Goal: Transaction & Acquisition: Purchase product/service

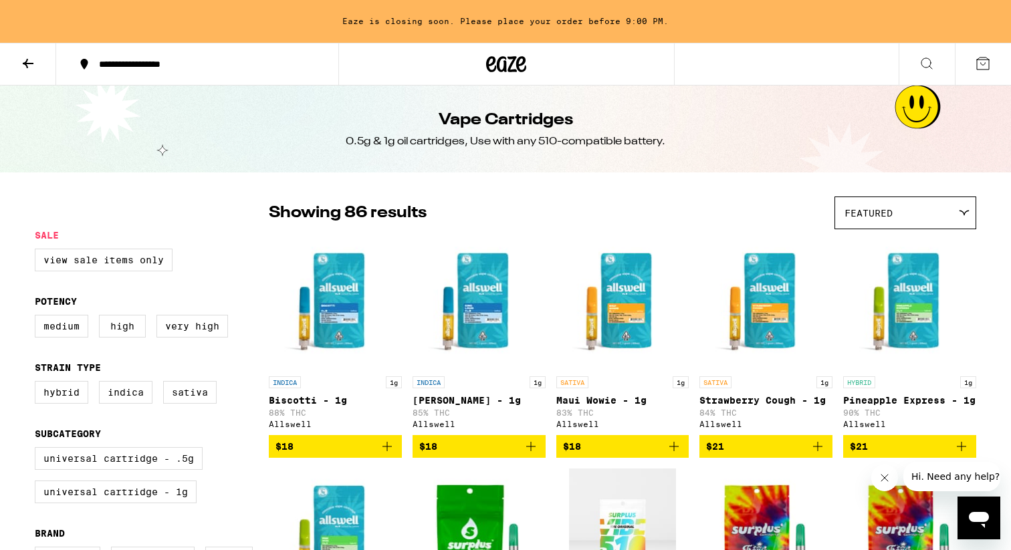
click at [3, 84] on button at bounding box center [28, 64] width 56 height 42
click at [39, 60] on button at bounding box center [28, 64] width 56 height 42
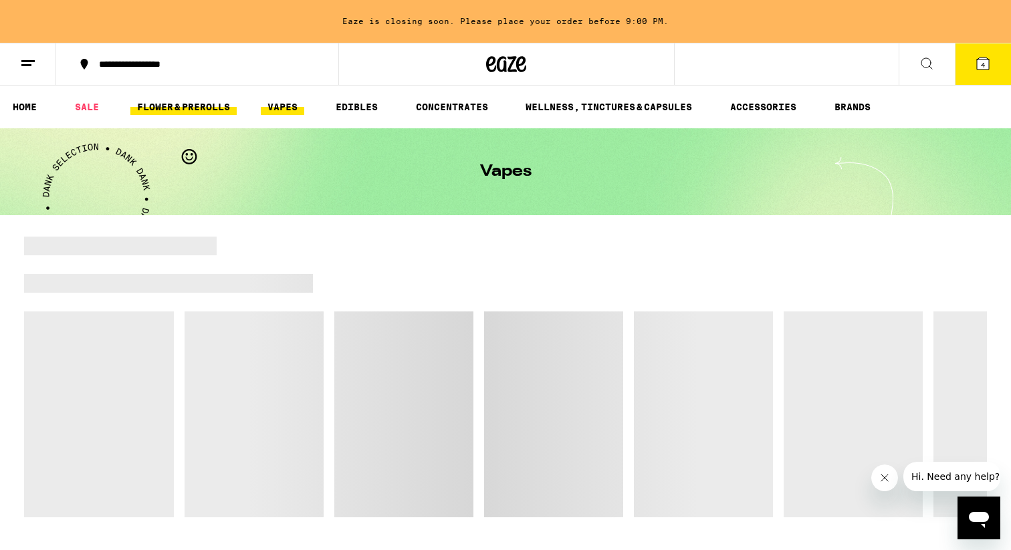
click at [203, 110] on link "FLOWER & PREROLLS" at bounding box center [183, 107] width 106 height 16
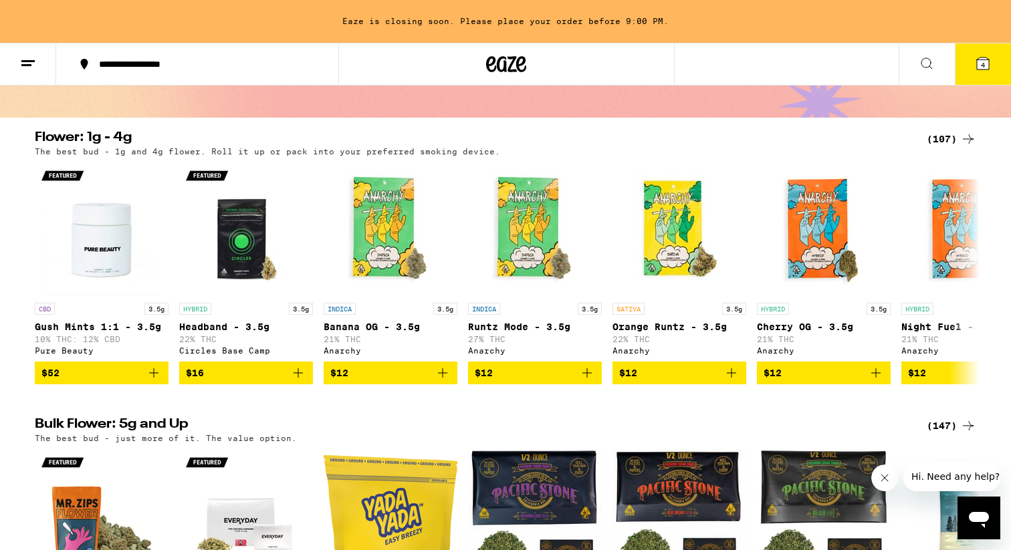
scroll to position [83, 0]
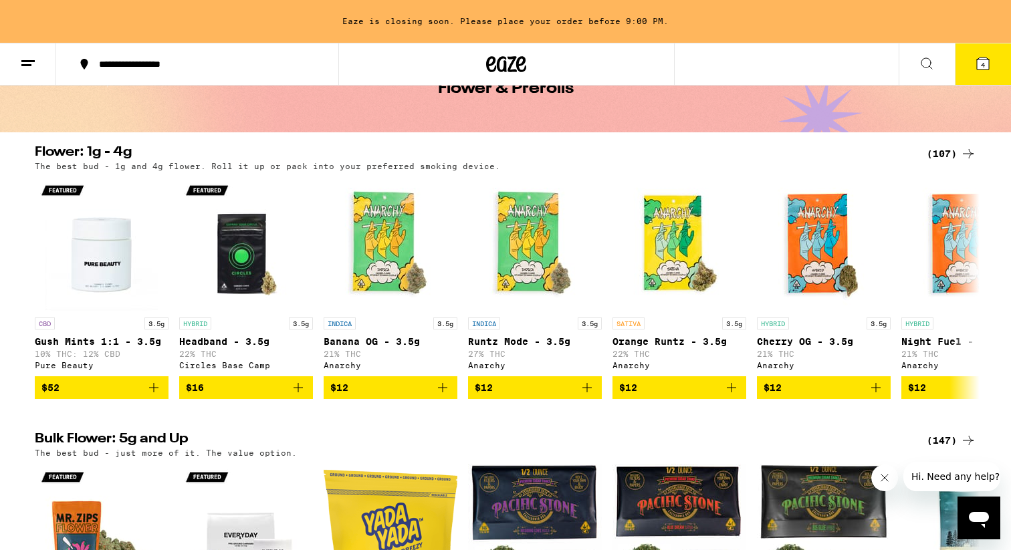
click at [935, 160] on div "(107)" at bounding box center [951, 154] width 49 height 16
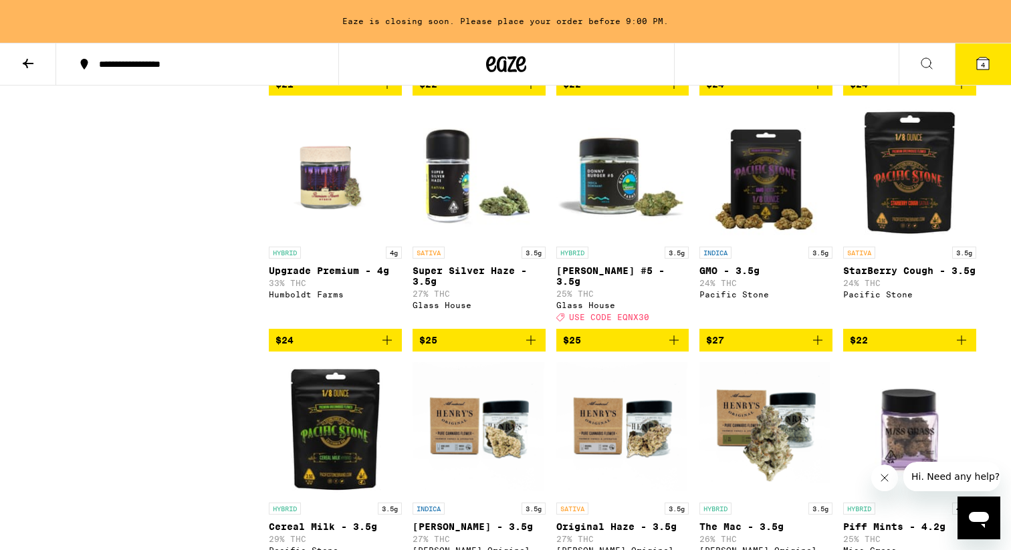
scroll to position [1166, 0]
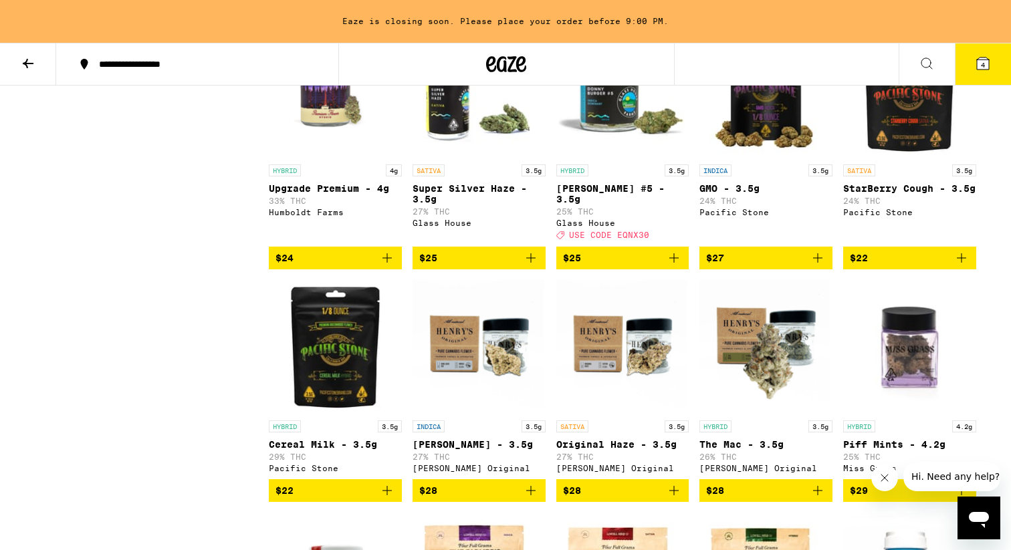
click at [651, 51] on div at bounding box center [506, 64] width 336 height 43
click at [650, 152] on img "Open page for Donny Burger #5 - 3.5g from Glass House" at bounding box center [623, 91] width 133 height 134
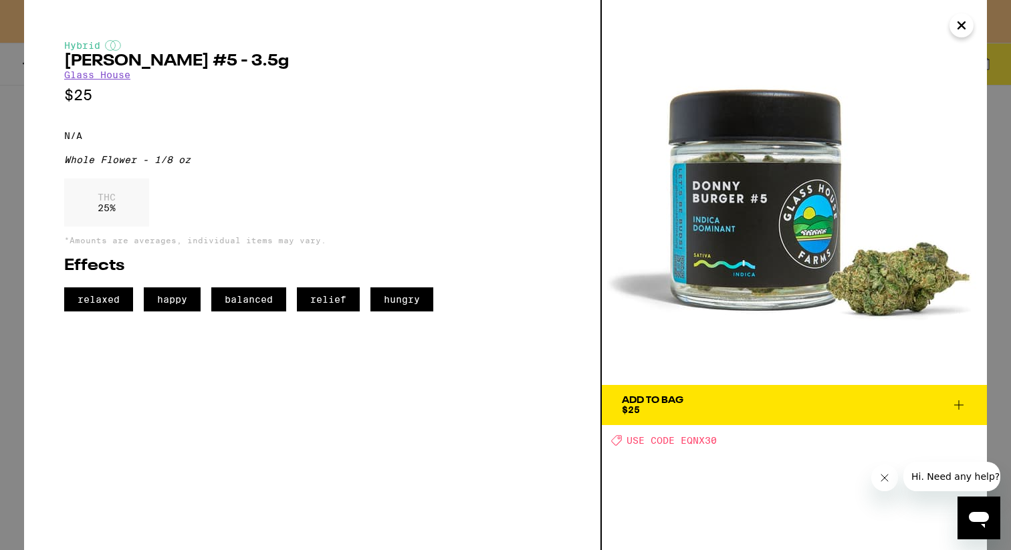
click at [959, 35] on button "Close" at bounding box center [962, 25] width 24 height 24
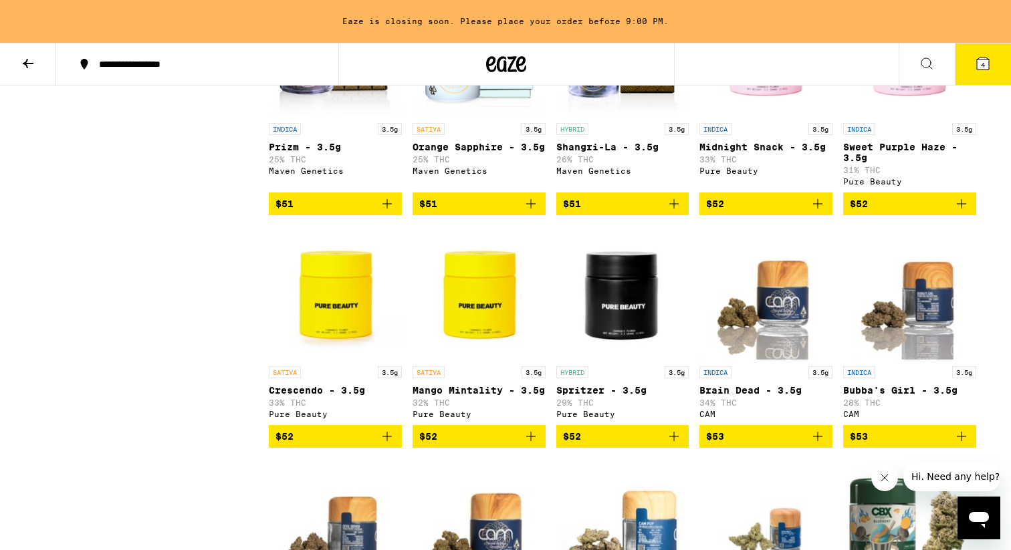
scroll to position [4755, 0]
